Goal: Task Accomplishment & Management: Use online tool/utility

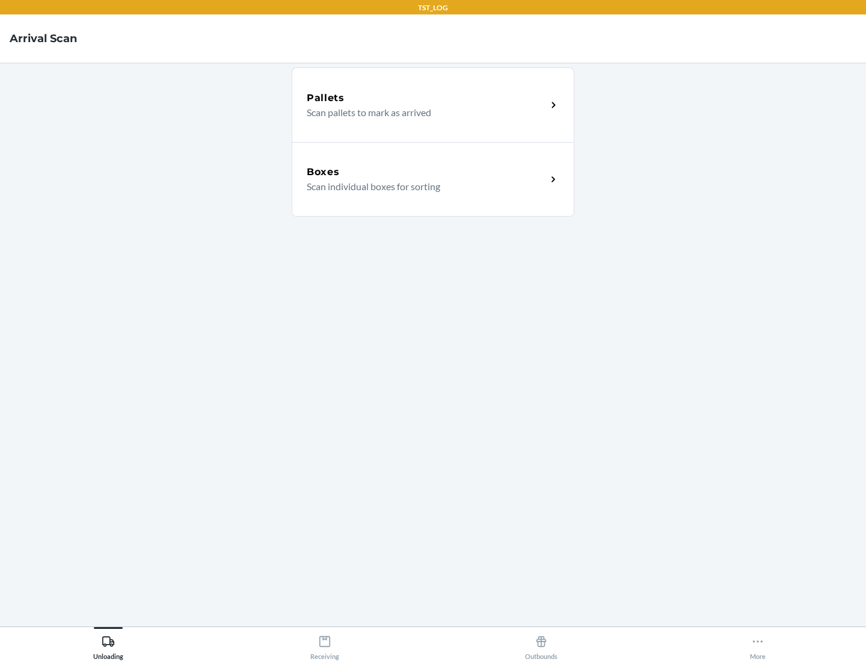
click at [426, 172] on div "Boxes" at bounding box center [427, 172] width 240 height 14
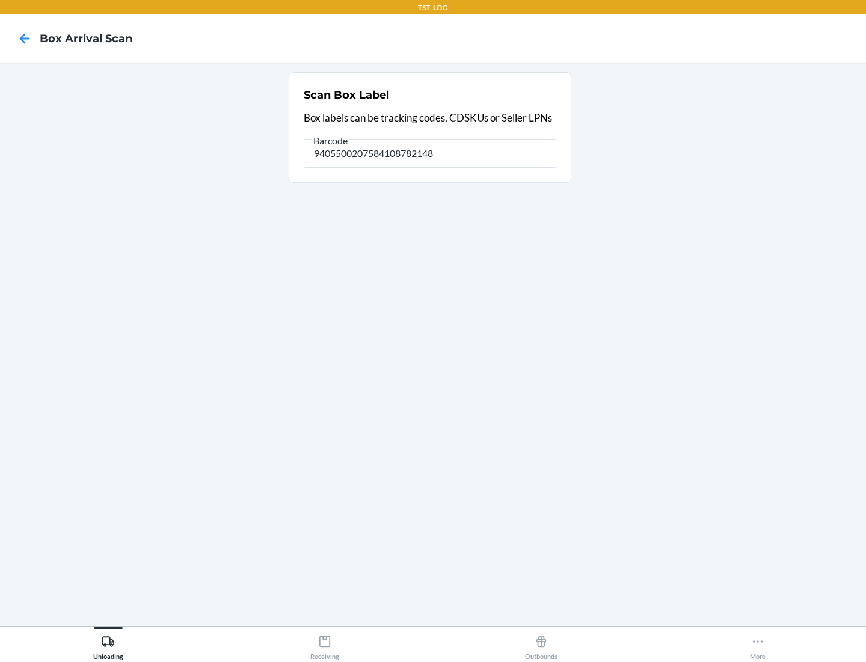
type input "9405500207584108782148"
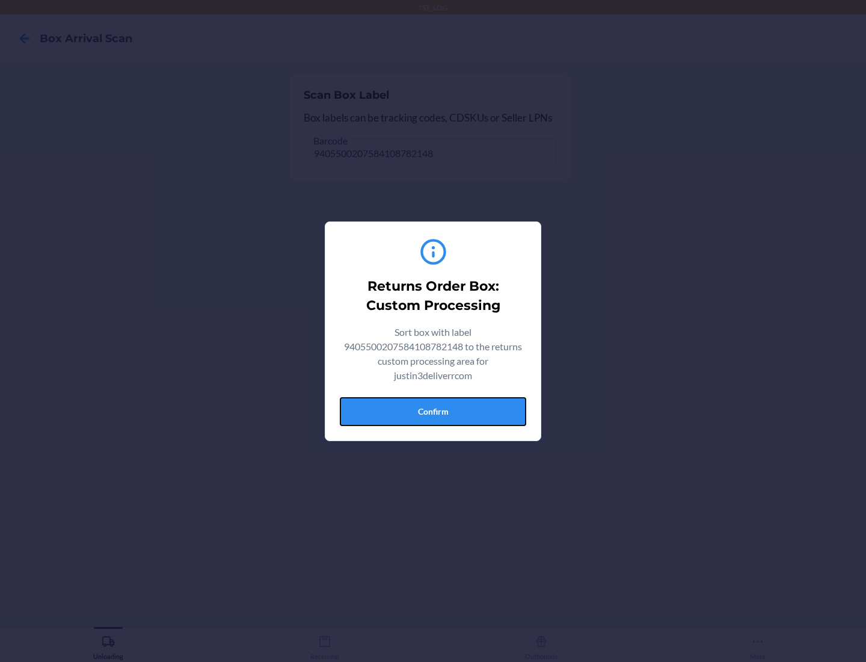
click at [433, 411] on button "Confirm" at bounding box center [433, 411] width 186 height 29
